Goal: Task Accomplishment & Management: Use online tool/utility

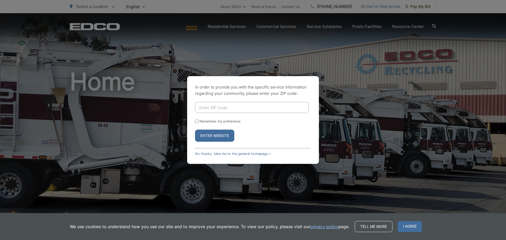
click at [220, 107] on input "Enter ZIP Code" at bounding box center [252, 107] width 114 height 11
paste input "92003"
type input "92003"
click at [215, 139] on button "Enter Website" at bounding box center [214, 136] width 39 height 12
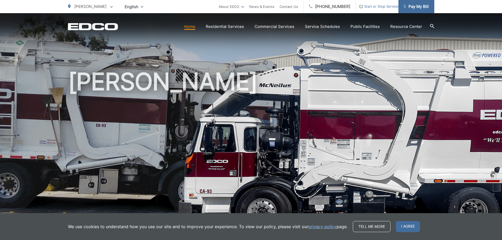
click at [412, 10] on link "Pay My Bill" at bounding box center [417, 6] width 36 height 13
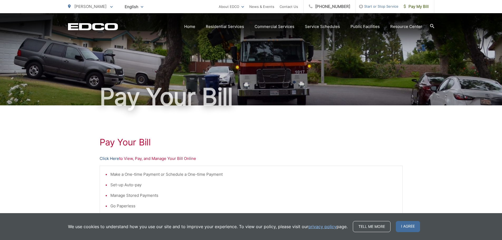
click at [114, 158] on link "Click Here" at bounding box center [110, 159] width 20 height 6
